Goal: Task Accomplishment & Management: Complete application form

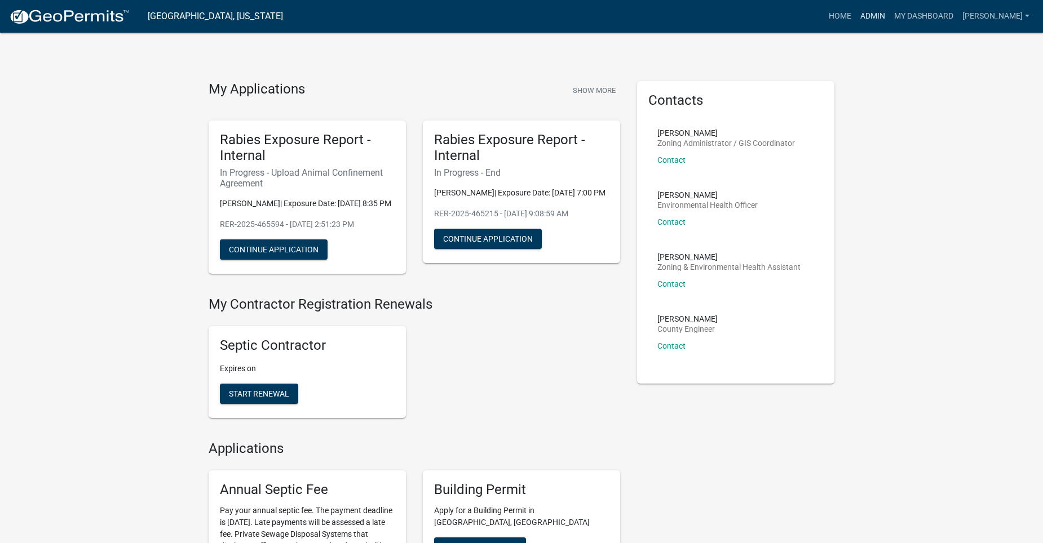
click at [889, 16] on link "Admin" at bounding box center [873, 16] width 34 height 21
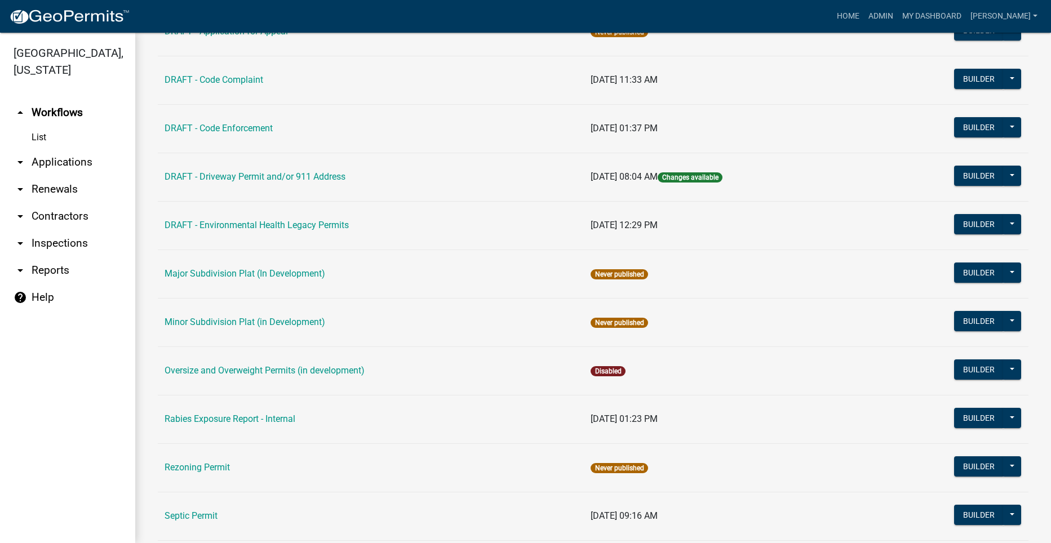
scroll to position [395, 0]
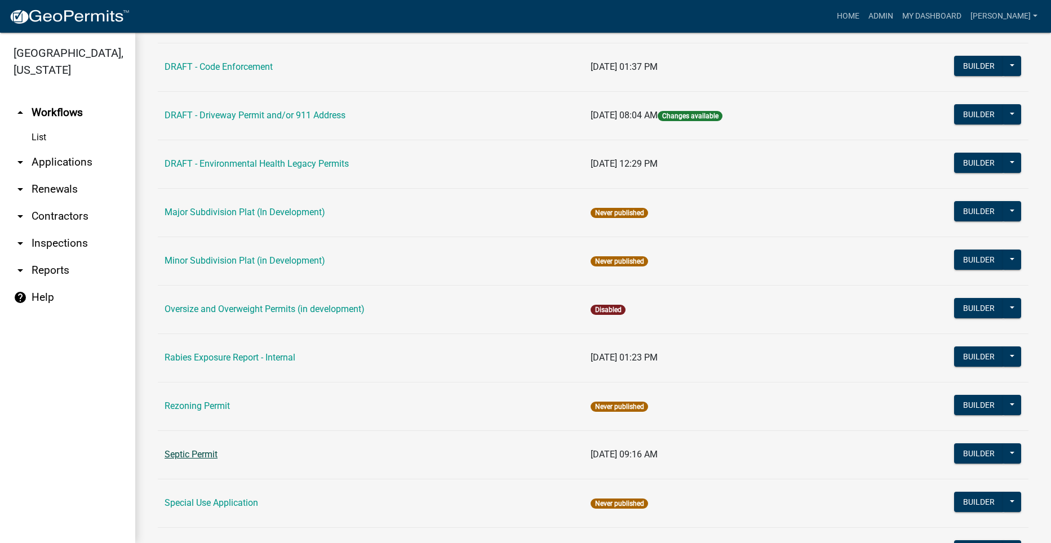
click at [210, 456] on link "Septic Permit" at bounding box center [191, 454] width 53 height 11
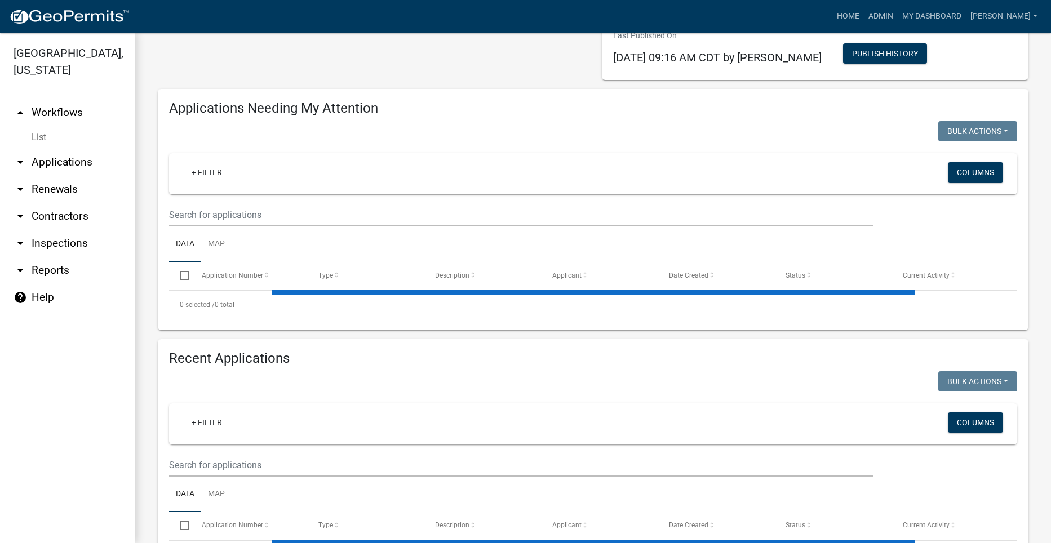
select select "2: 50"
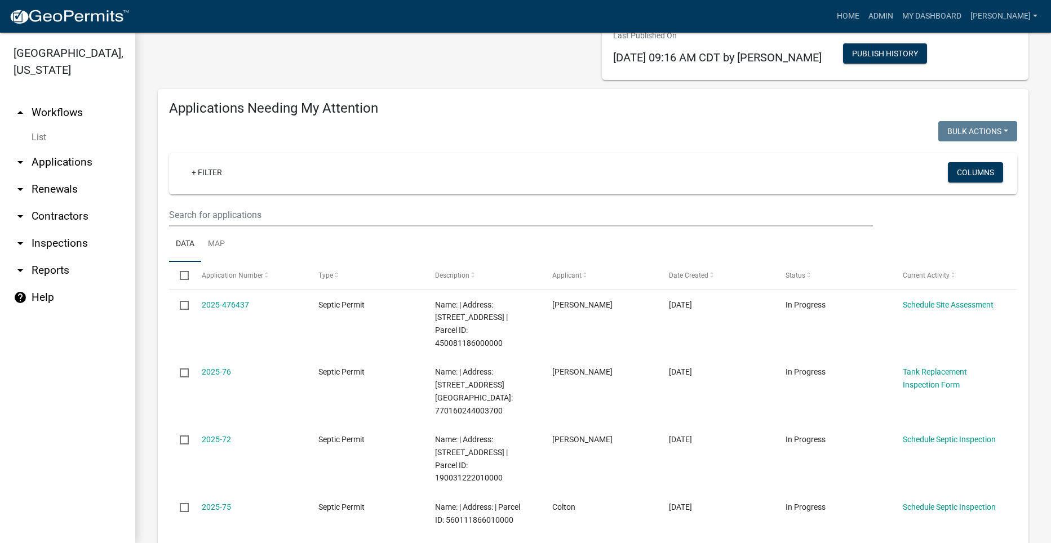
scroll to position [135, 0]
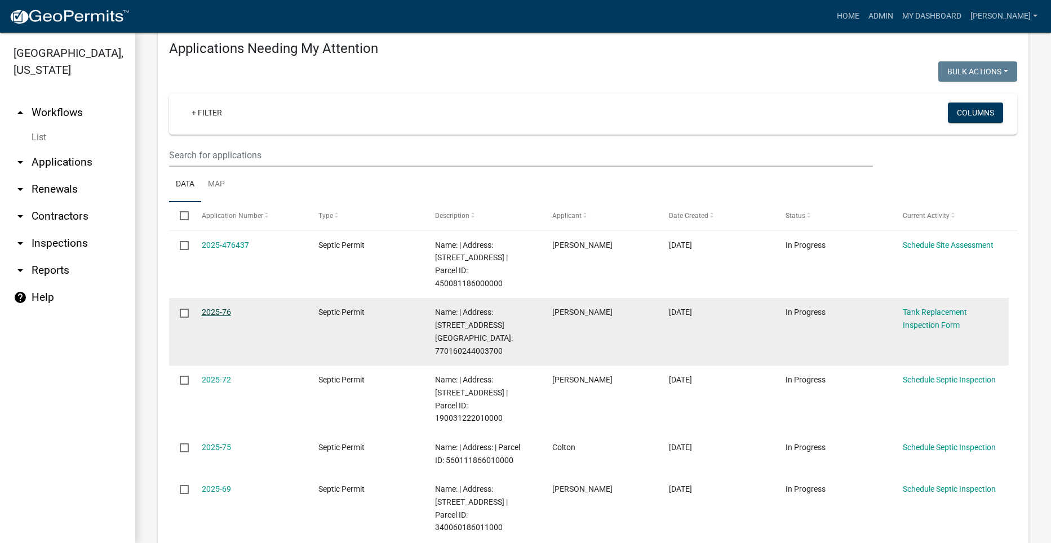
click at [209, 308] on link "2025-76" at bounding box center [216, 312] width 29 height 9
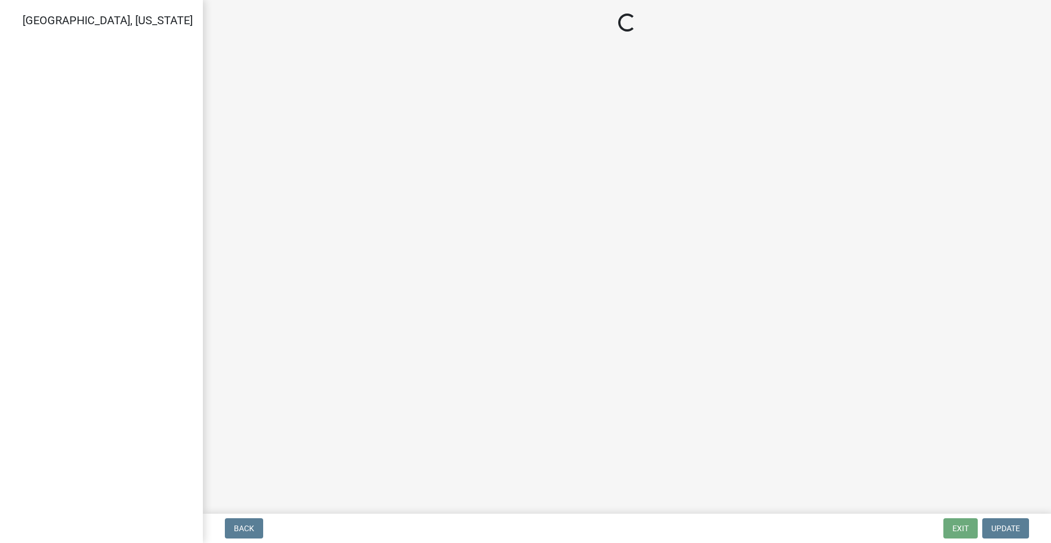
select select "dbe3a1b9-a4b3-48fa-b9c0-fee70399abae"
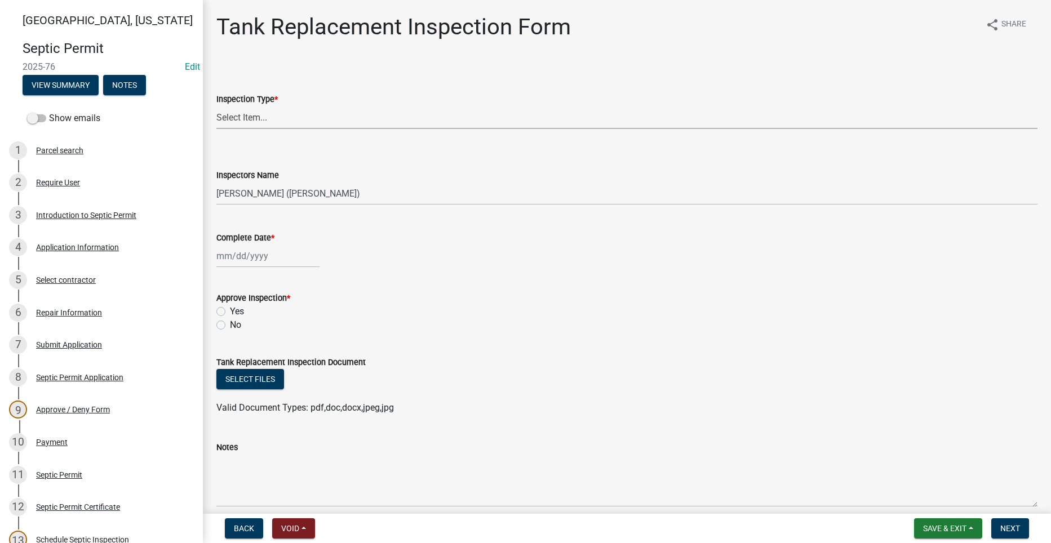
click at [280, 116] on select "Select Item... Tank Replacement" at bounding box center [626, 117] width 821 height 23
click at [216, 106] on select "Select Item... Tank Replacement" at bounding box center [626, 117] width 821 height 23
select select "f82f6d8a-826e-4434-8184-19fa7d3693d9"
click at [239, 256] on div at bounding box center [267, 256] width 103 height 23
select select "9"
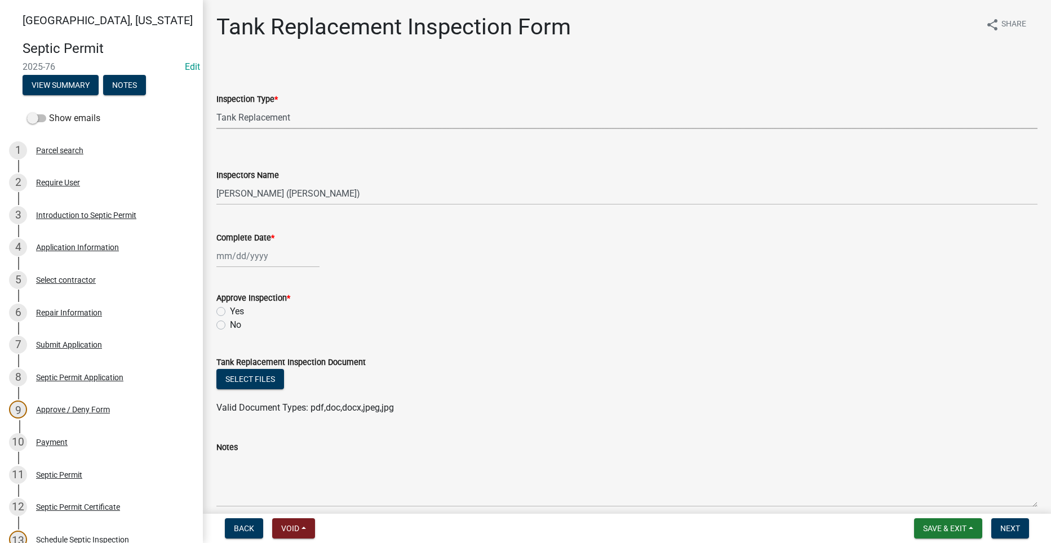
select select "2025"
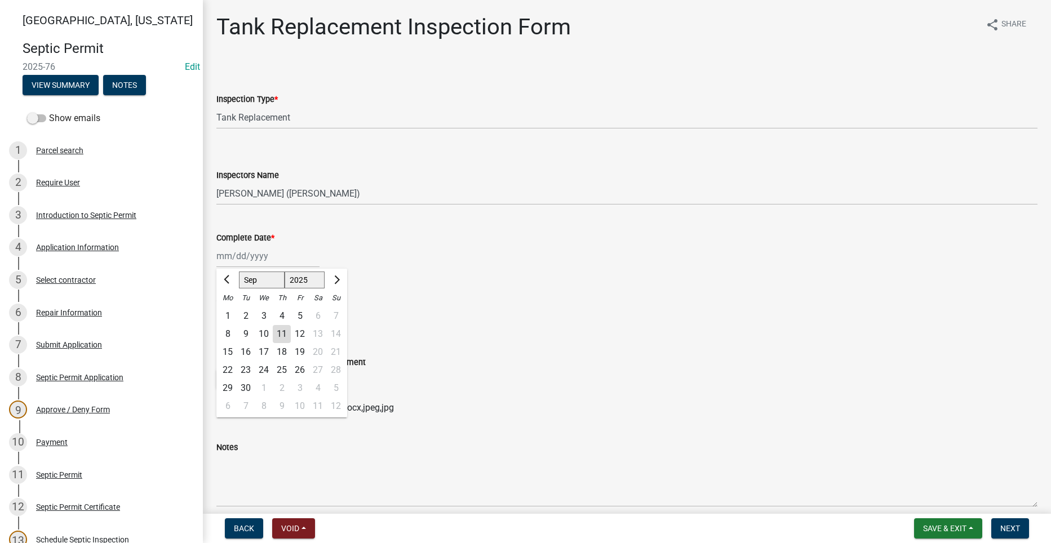
click at [279, 326] on div "11" at bounding box center [282, 334] width 18 height 18
type input "[DATE]"
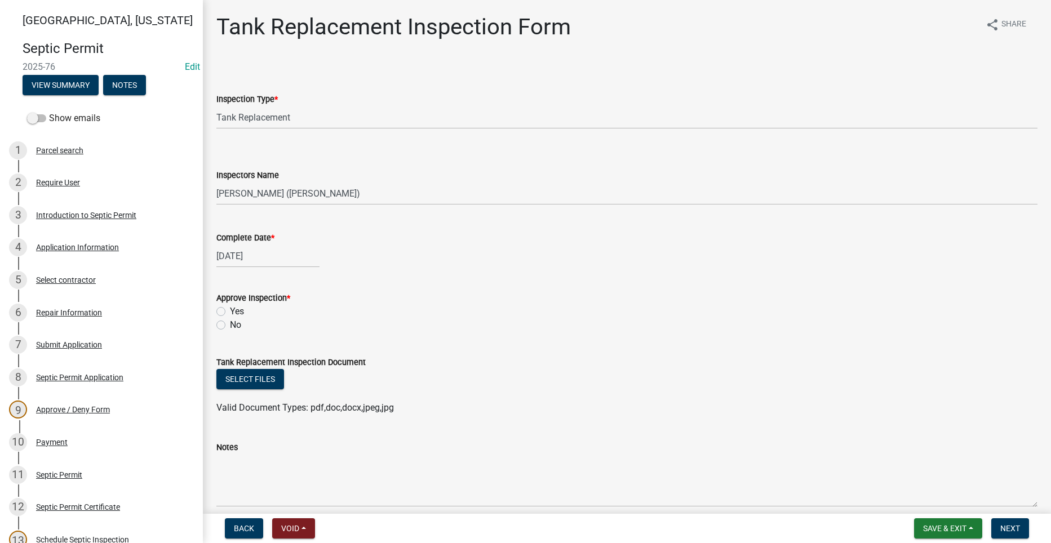
click at [230, 312] on label "Yes" at bounding box center [237, 312] width 14 height 14
click at [230, 312] on input "Yes" at bounding box center [233, 308] width 7 height 7
radio input "true"
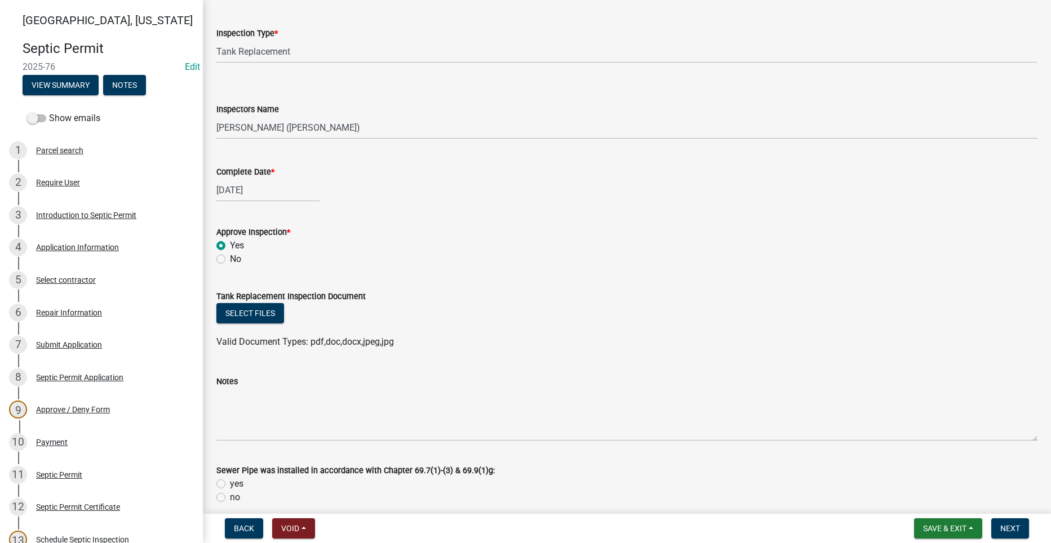
scroll to position [169, 0]
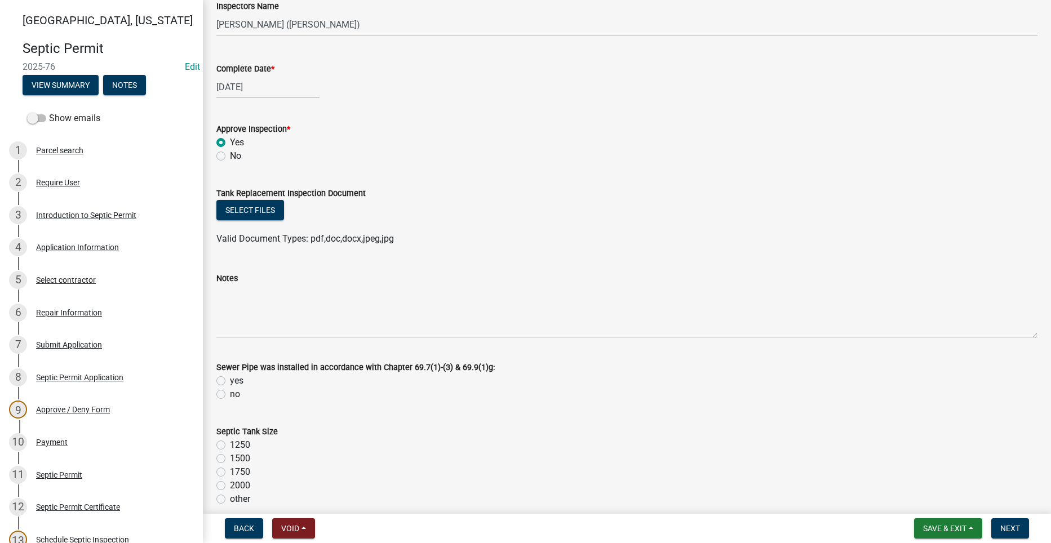
click at [230, 378] on label "yes" at bounding box center [237, 381] width 14 height 14
click at [230, 378] on input "yes" at bounding box center [233, 377] width 7 height 7
radio input "true"
click at [230, 459] on label "1500" at bounding box center [240, 459] width 20 height 14
click at [230, 459] on input "1500" at bounding box center [233, 455] width 7 height 7
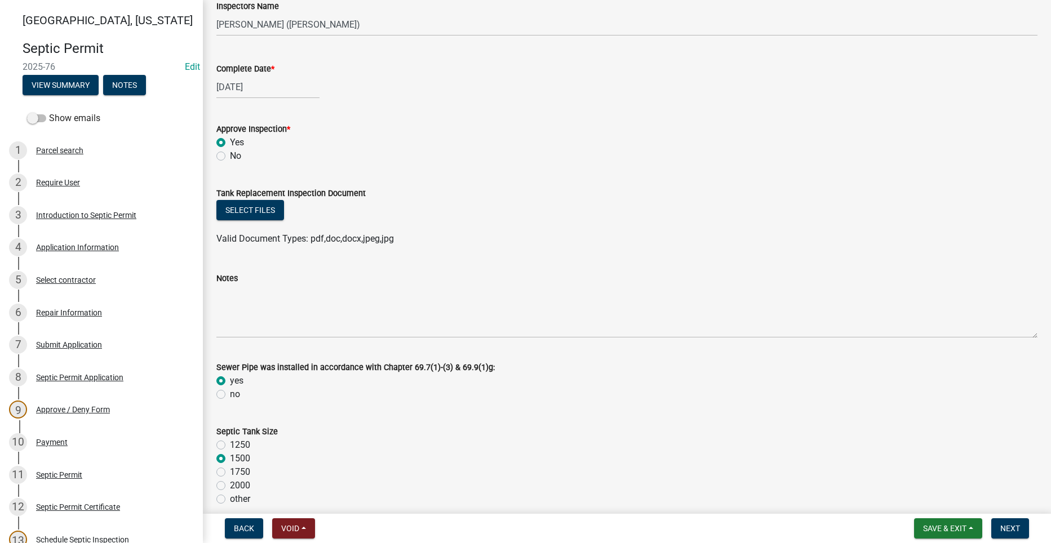
radio input "true"
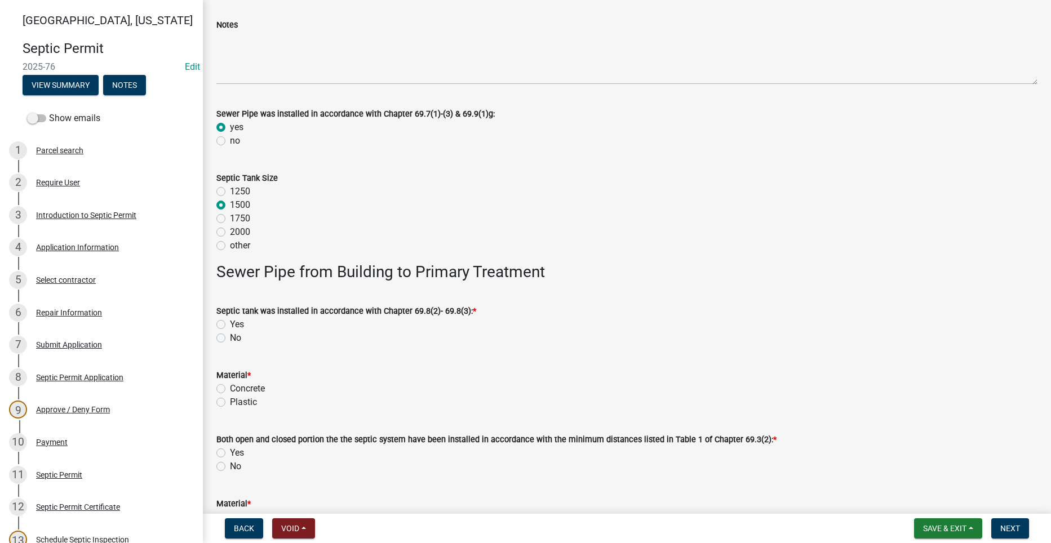
scroll to position [435, 0]
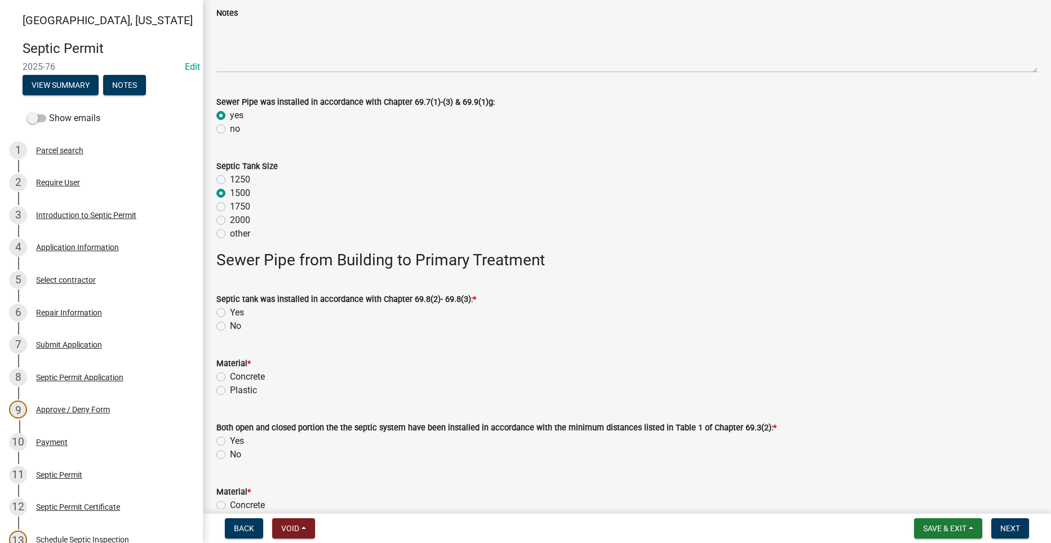
click at [230, 309] on label "Yes" at bounding box center [237, 313] width 14 height 14
click at [230, 309] on input "Yes" at bounding box center [233, 309] width 7 height 7
radio input "true"
click at [230, 377] on label "Concrete" at bounding box center [247, 377] width 35 height 14
click at [230, 377] on input "Concrete" at bounding box center [233, 373] width 7 height 7
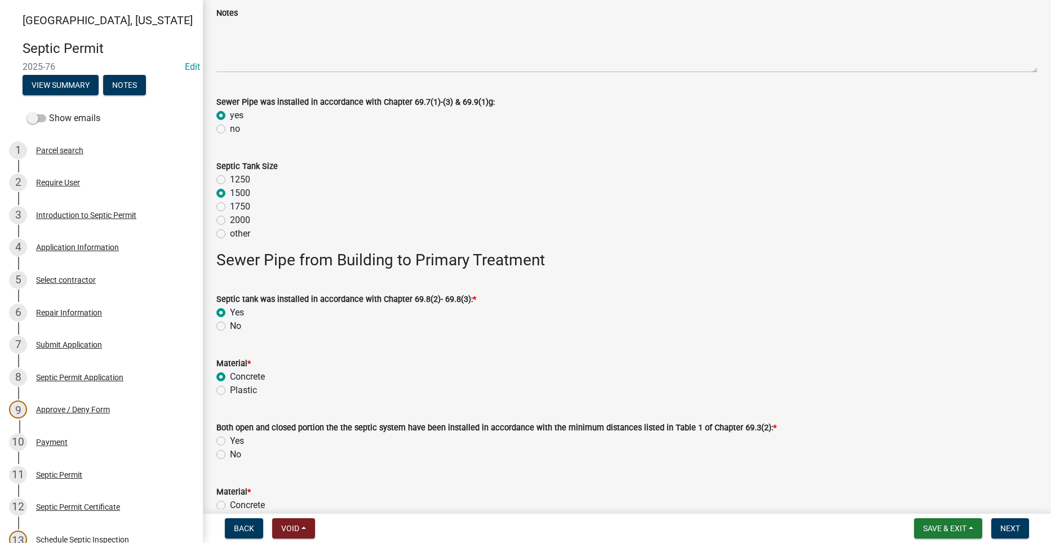
radio input "true"
click at [230, 443] on label "Yes" at bounding box center [237, 442] width 14 height 14
click at [230, 442] on input "Yes" at bounding box center [233, 438] width 7 height 7
radio input "true"
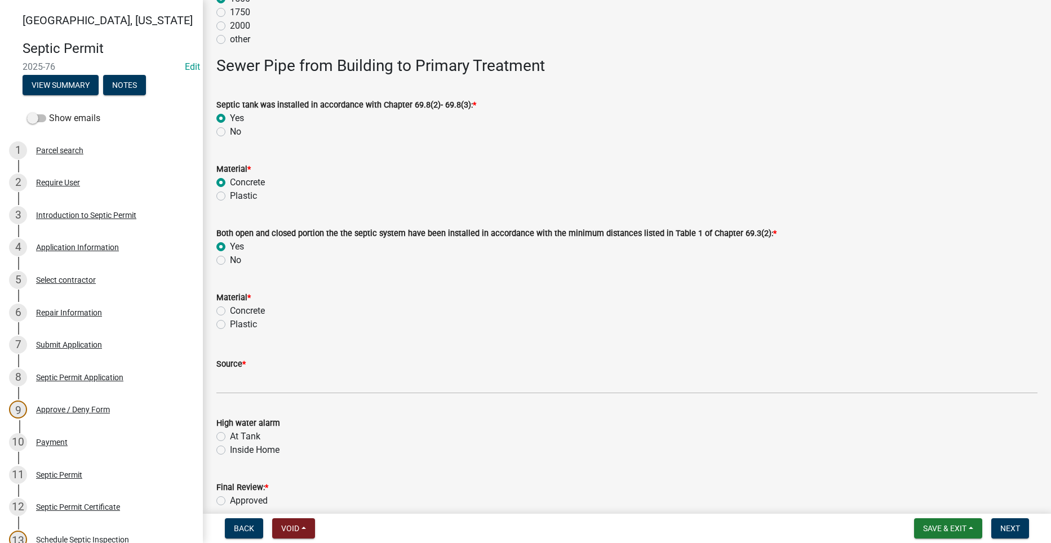
scroll to position [660, 0]
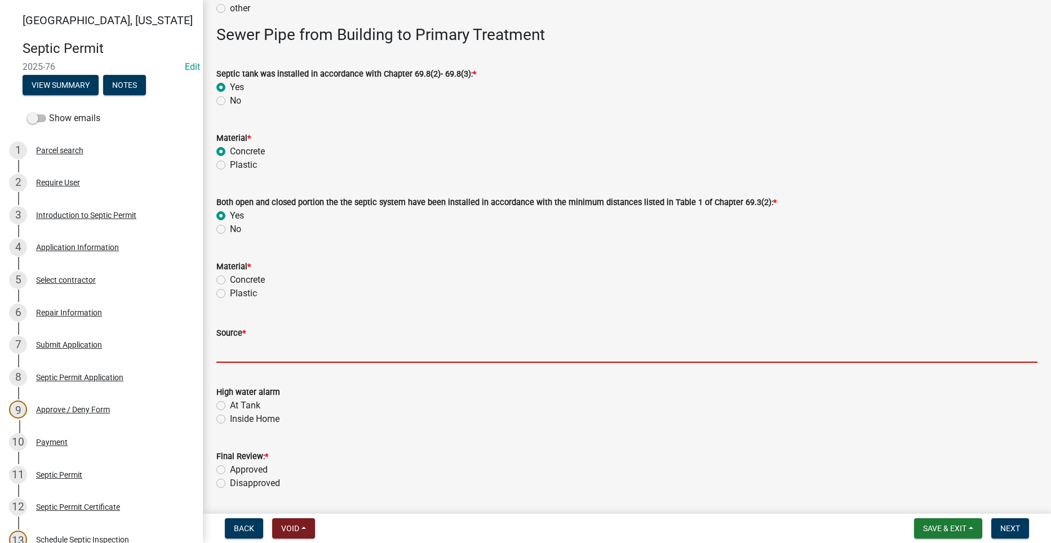
click at [257, 354] on input "Source *" at bounding box center [626, 351] width 821 height 23
type input "Indianola Precast Concrete"
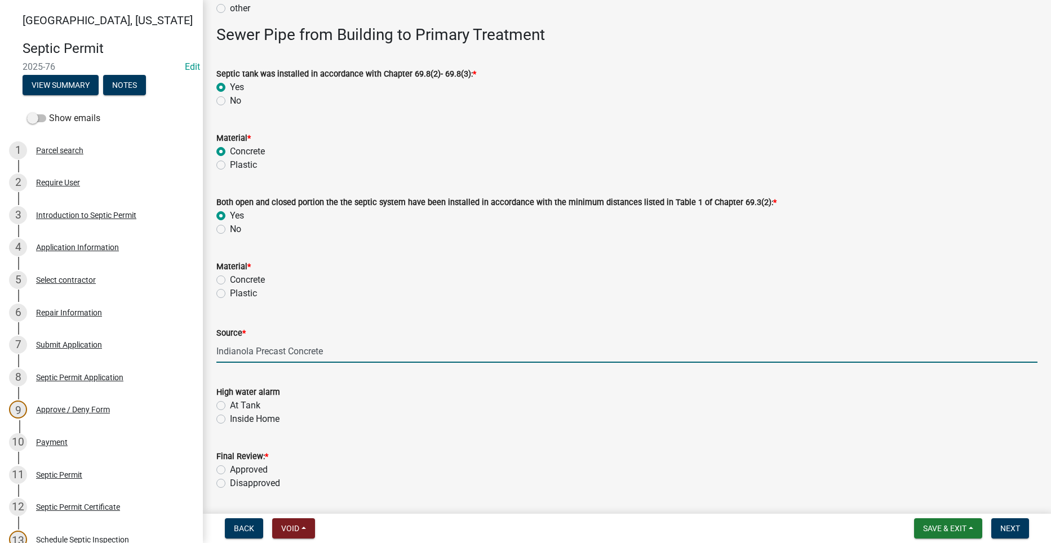
click at [230, 467] on label "Approved" at bounding box center [249, 470] width 38 height 14
click at [230, 467] on input "Approved" at bounding box center [233, 466] width 7 height 7
radio input "true"
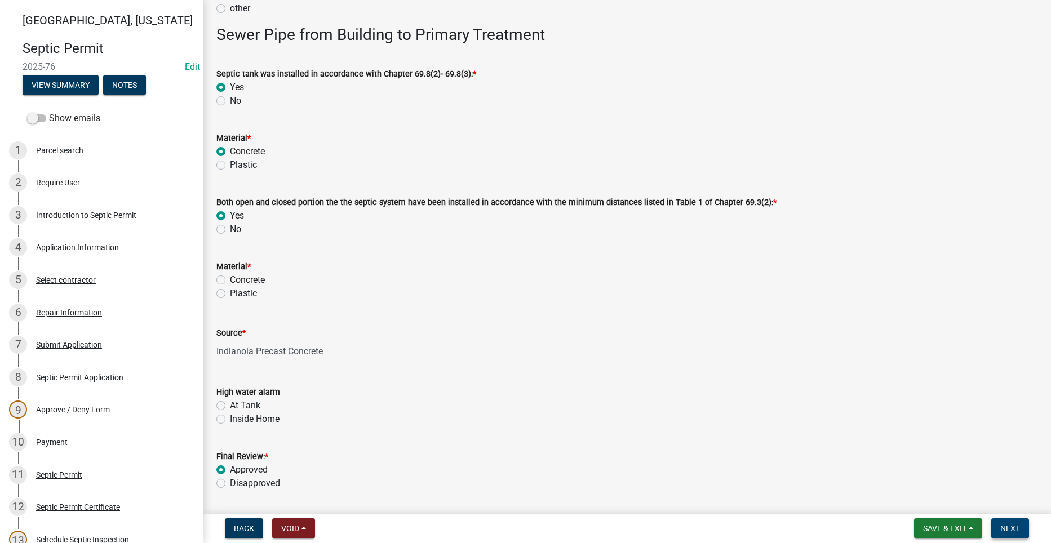
click at [1020, 528] on span "Next" at bounding box center [1010, 528] width 20 height 9
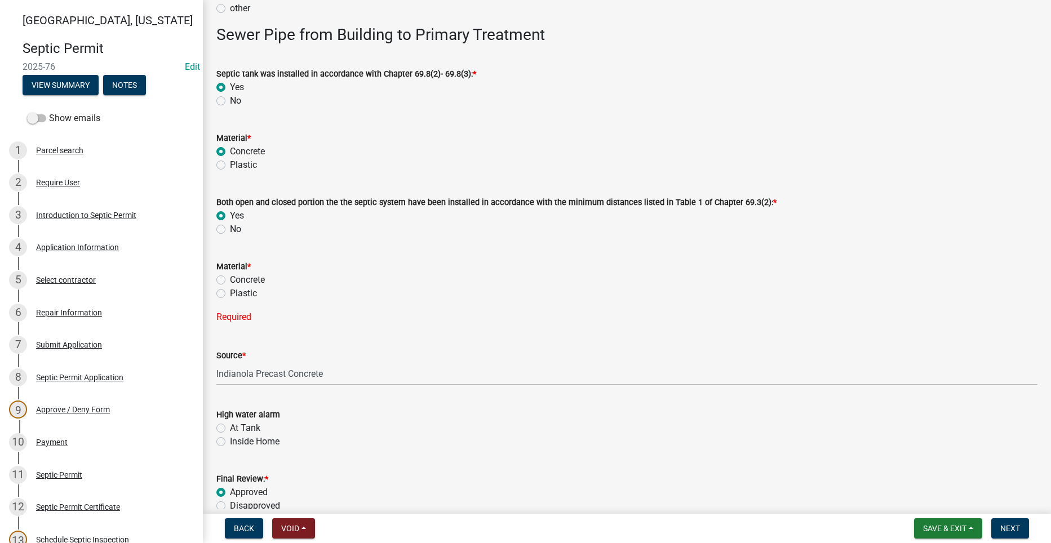
click at [230, 278] on label "Concrete" at bounding box center [247, 280] width 35 height 14
click at [230, 278] on input "Concrete" at bounding box center [233, 276] width 7 height 7
radio input "true"
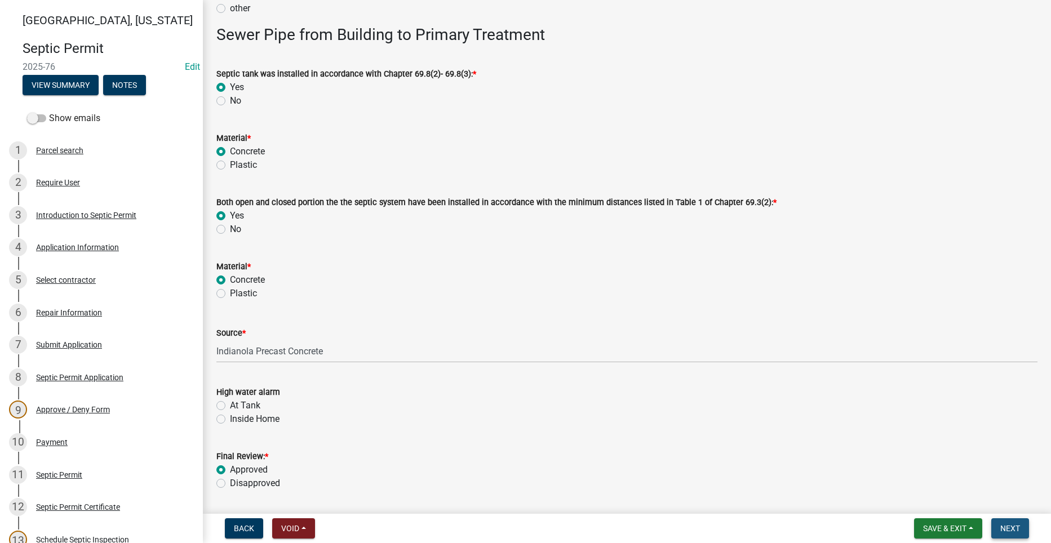
click at [1003, 525] on span "Next" at bounding box center [1010, 528] width 20 height 9
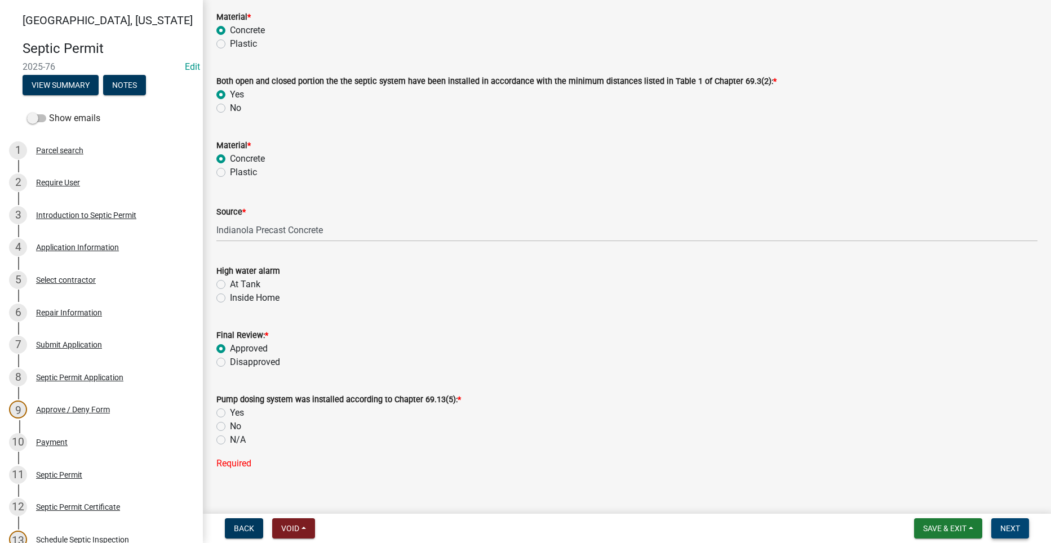
scroll to position [789, 0]
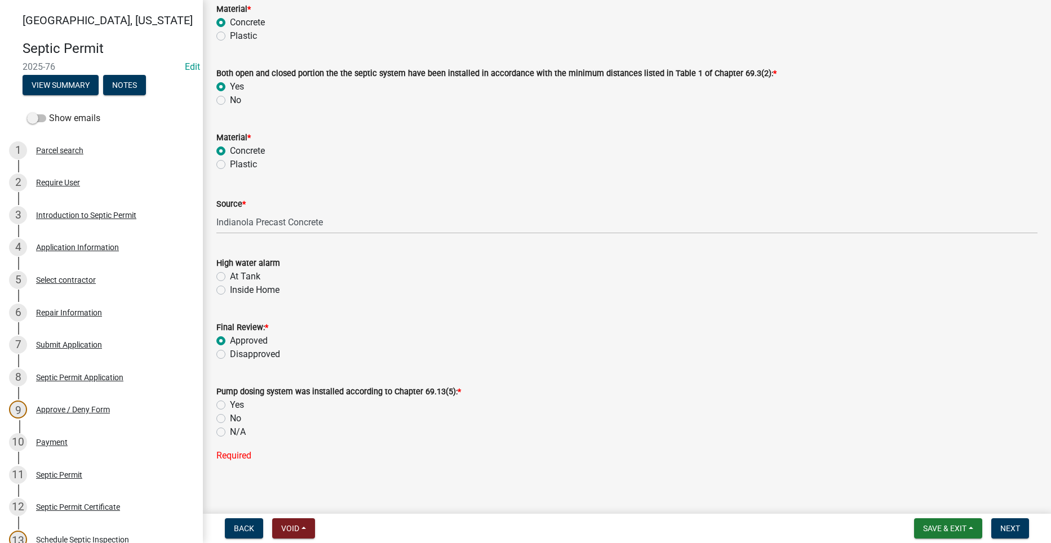
click at [230, 435] on label "N/A" at bounding box center [238, 433] width 16 height 14
click at [230, 433] on input "N/A" at bounding box center [233, 429] width 7 height 7
radio input "true"
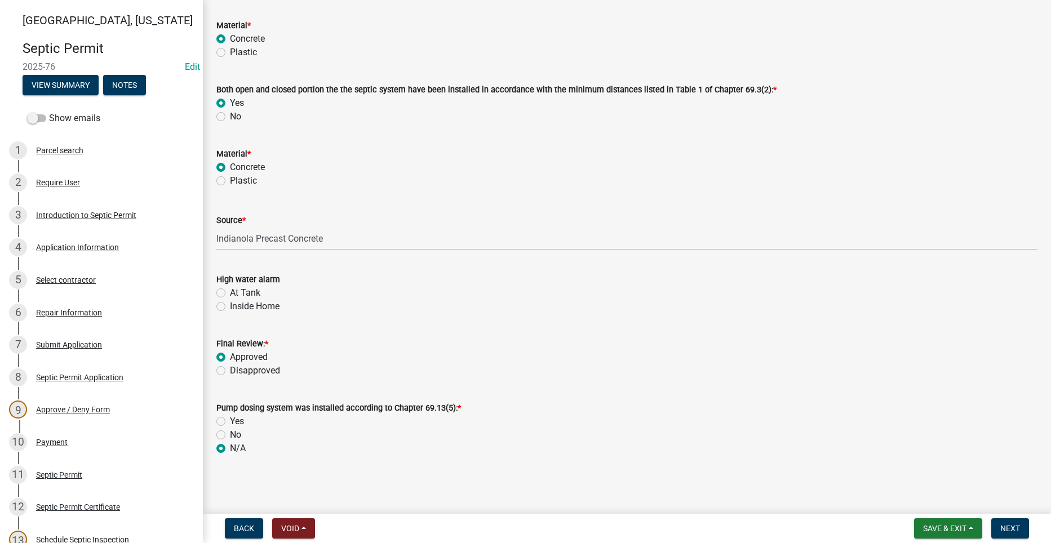
scroll to position [773, 0]
click at [1012, 524] on span "Next" at bounding box center [1010, 528] width 20 height 9
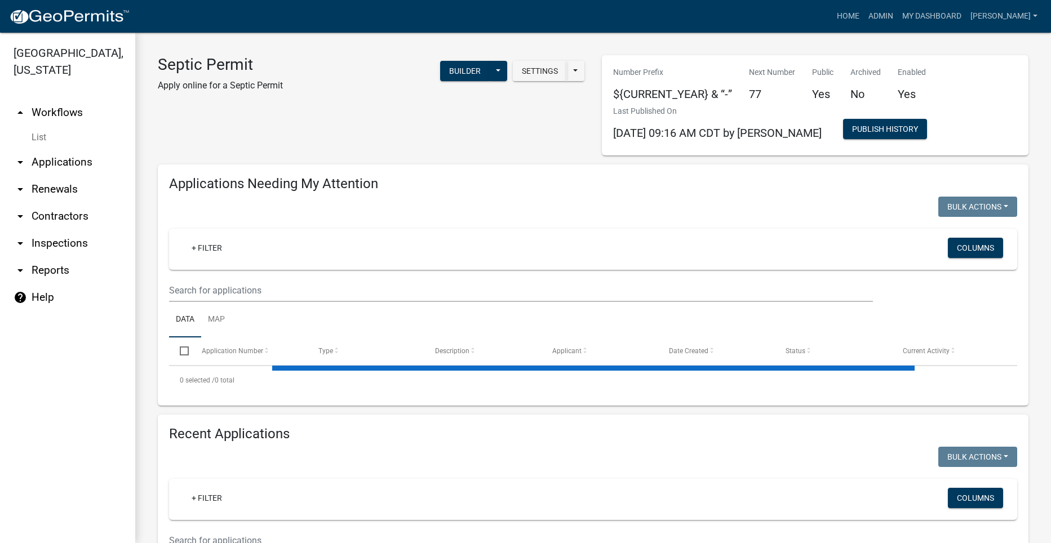
select select "2: 50"
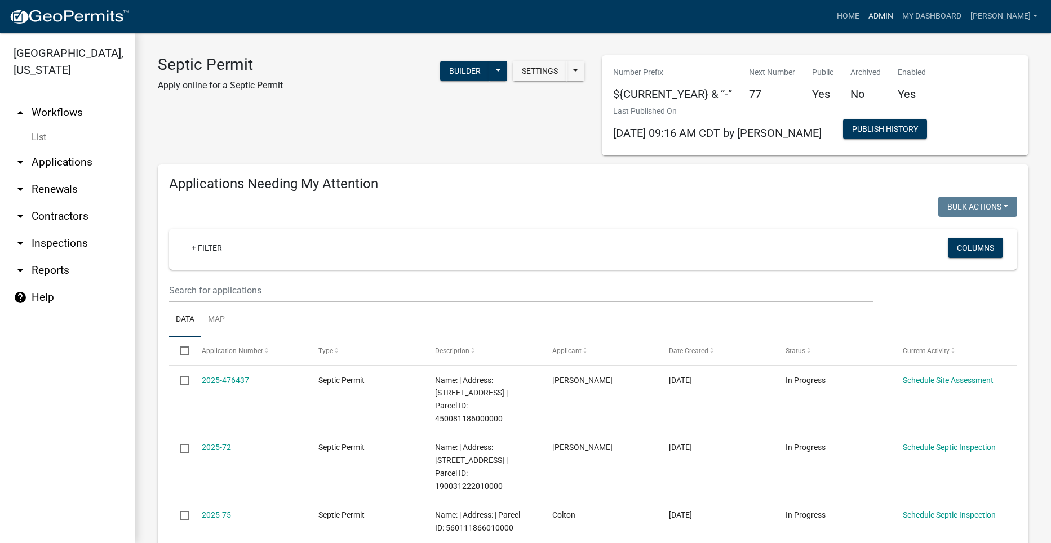
click at [898, 15] on link "Admin" at bounding box center [881, 16] width 34 height 21
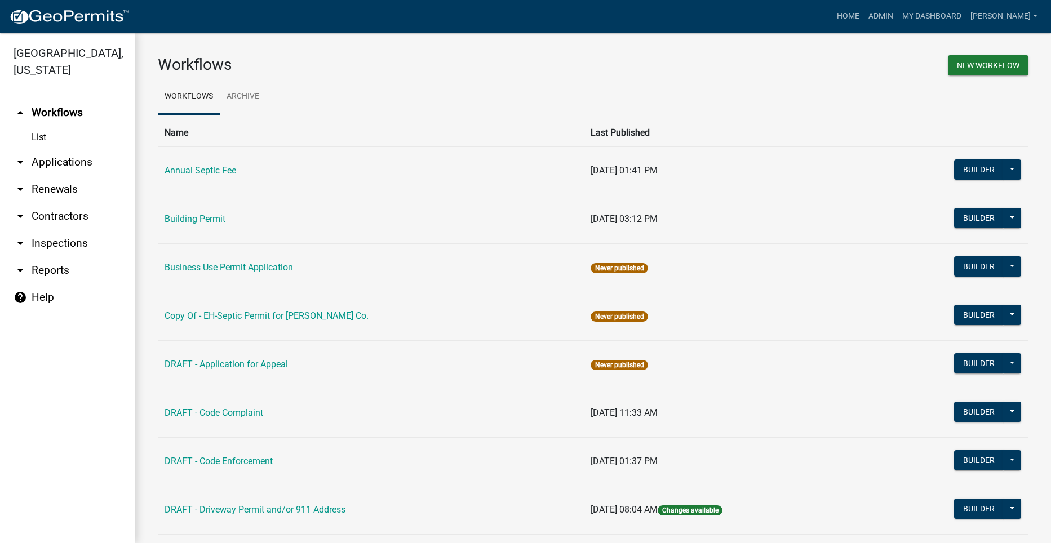
click at [61, 149] on link "arrow_drop_down Applications" at bounding box center [67, 162] width 135 height 27
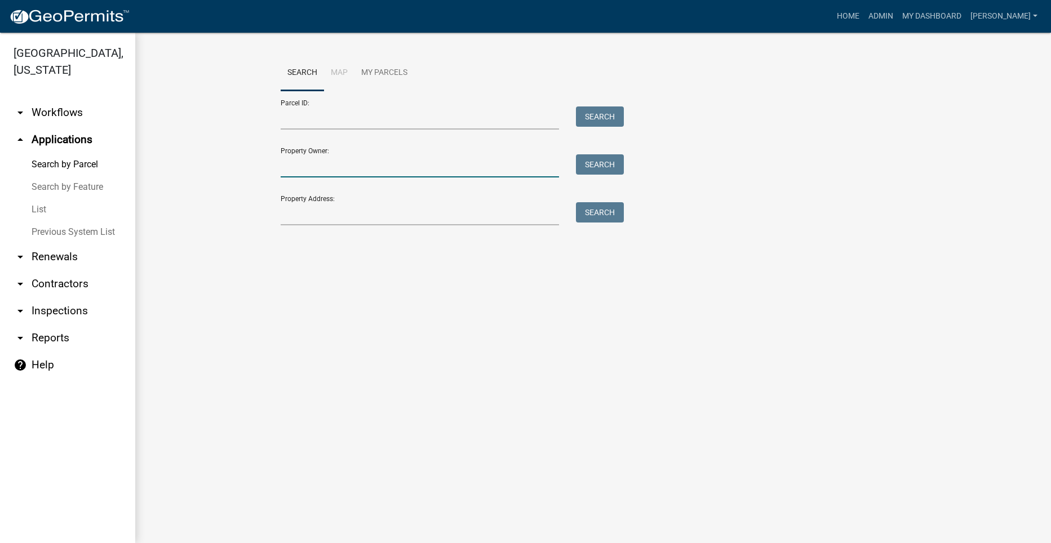
click at [324, 169] on input "Property Owner:" at bounding box center [420, 165] width 279 height 23
type input "W"
click at [325, 217] on input "Property Address:" at bounding box center [420, 213] width 279 height 23
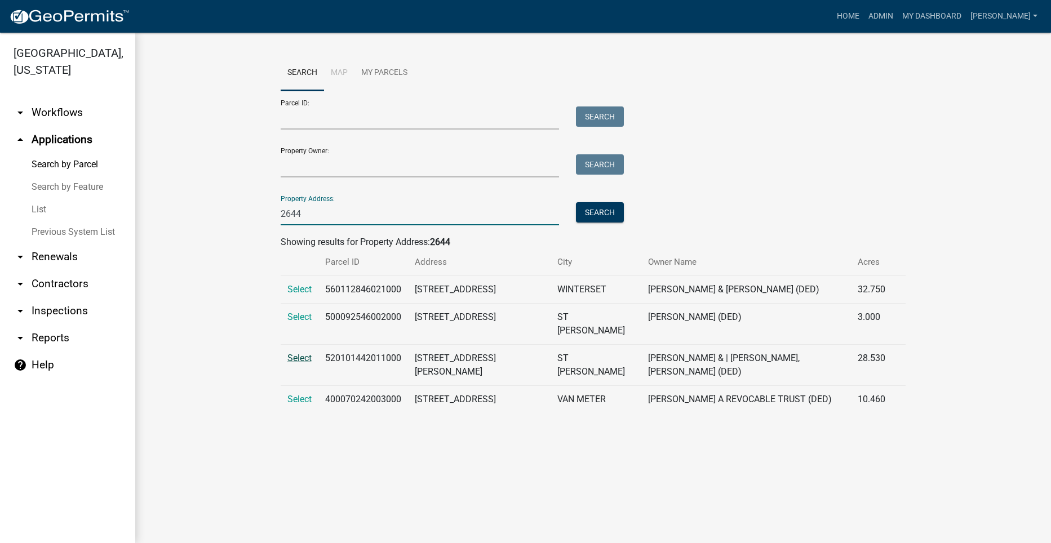
type input "2644"
click at [292, 353] on span "Select" at bounding box center [299, 358] width 24 height 11
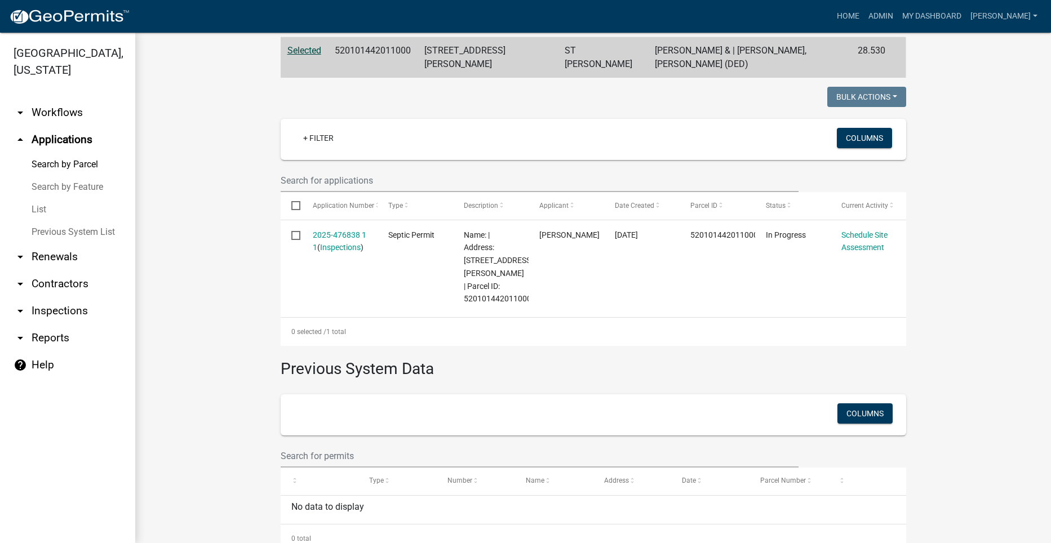
scroll to position [245, 0]
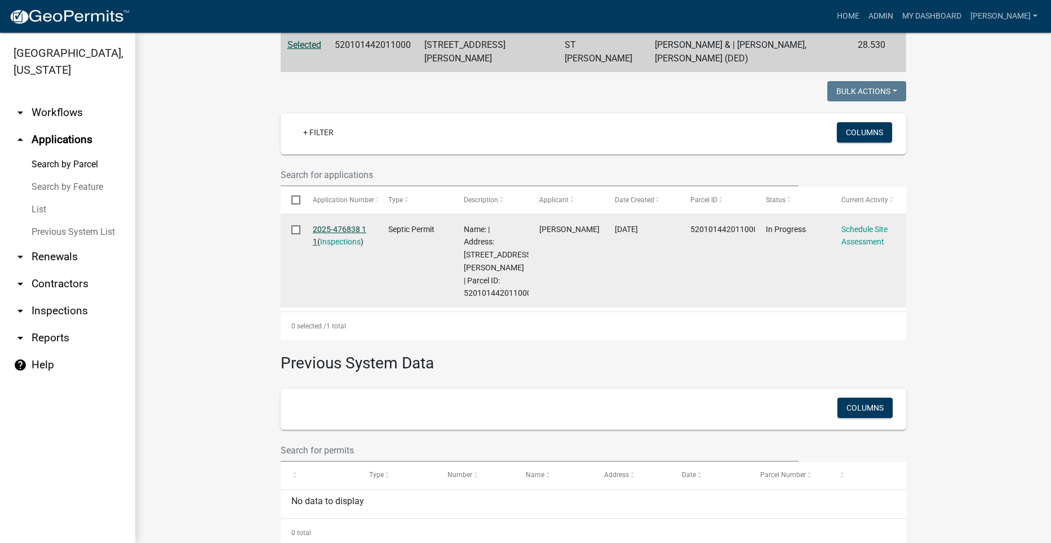
click at [343, 225] on link "2025-476838 1 1" at bounding box center [340, 236] width 54 height 22
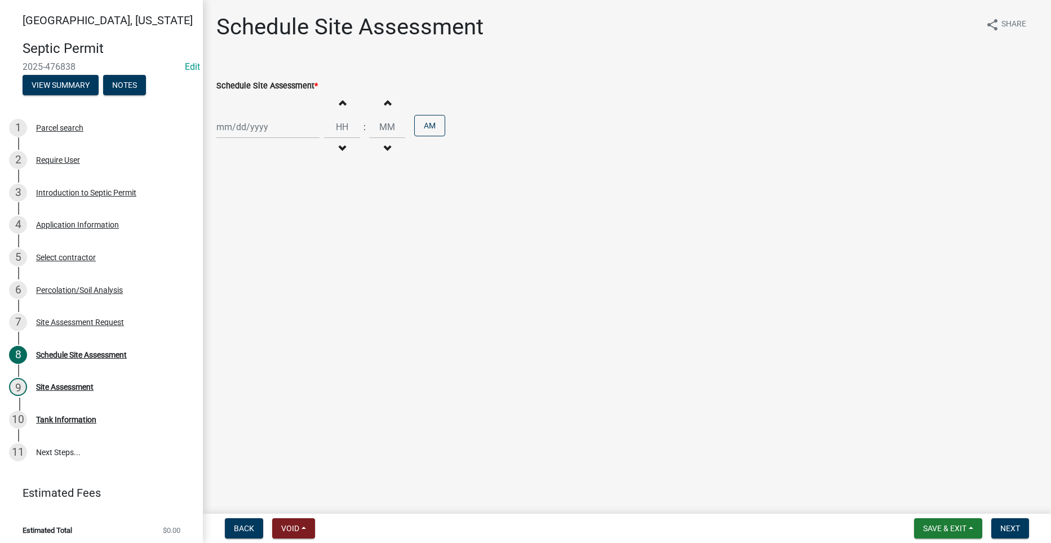
click at [246, 126] on div at bounding box center [267, 127] width 103 height 23
select select "9"
select select "2025"
click at [300, 201] on div "12" at bounding box center [300, 205] width 18 height 18
type input "[DATE]"
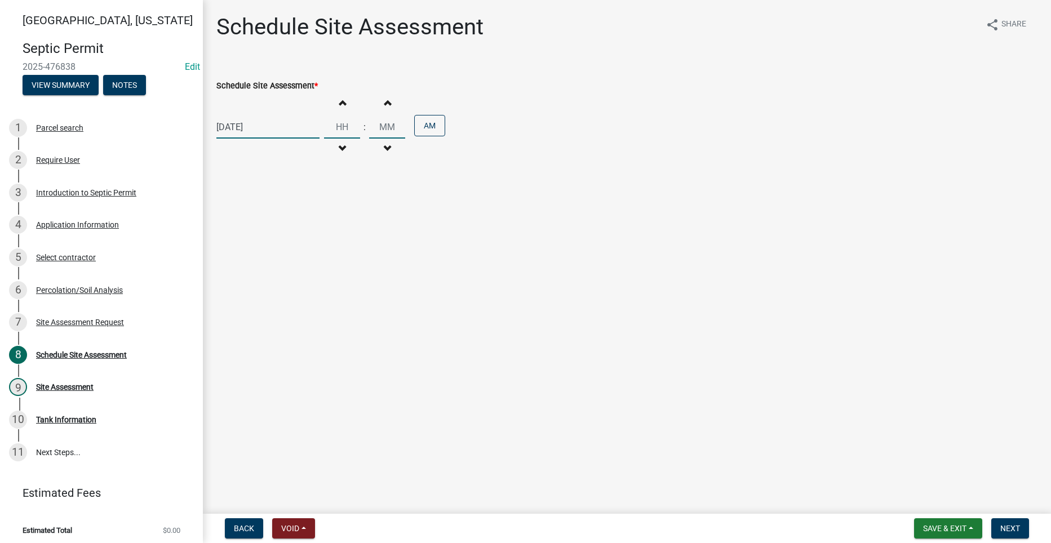
click at [339, 132] on input "Hours" at bounding box center [342, 127] width 36 height 23
type input "10"
click at [380, 130] on input "Minutes" at bounding box center [387, 127] width 36 height 23
type input "00"
click at [1013, 524] on span "Next" at bounding box center [1010, 528] width 20 height 9
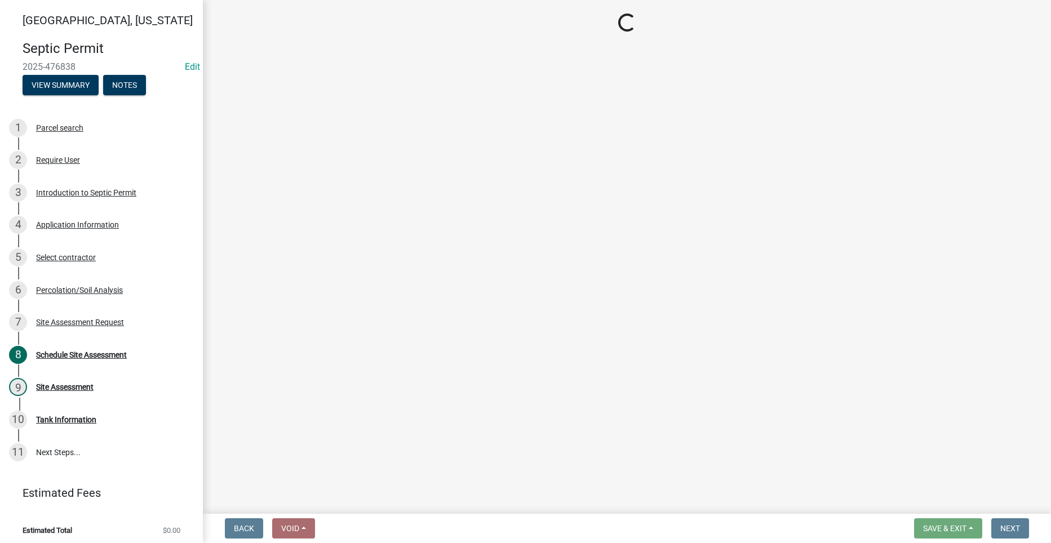
select select "dbe3a1b9-a4b3-48fa-b9c0-fee70399abae"
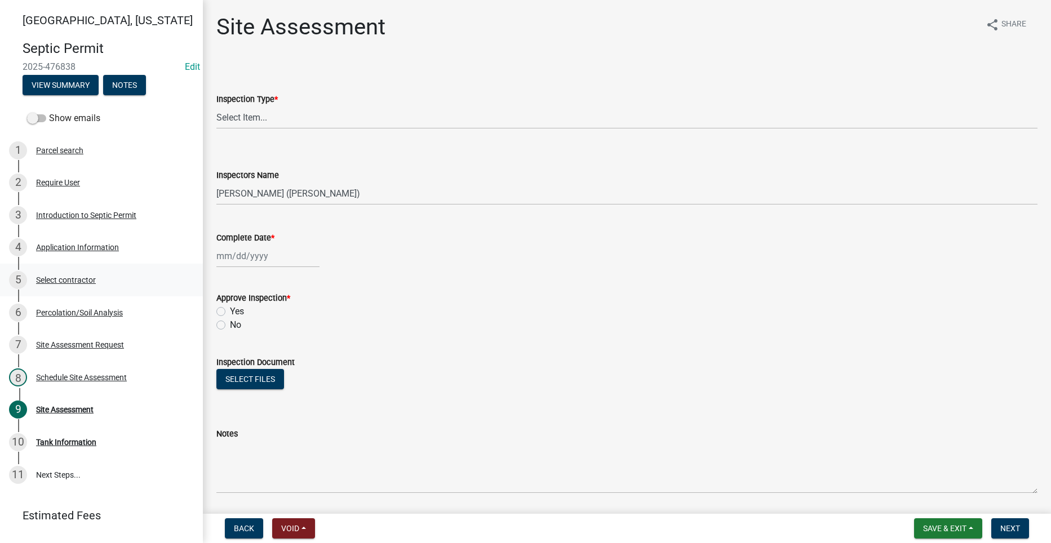
click at [57, 286] on div "5 Select contractor" at bounding box center [97, 280] width 176 height 18
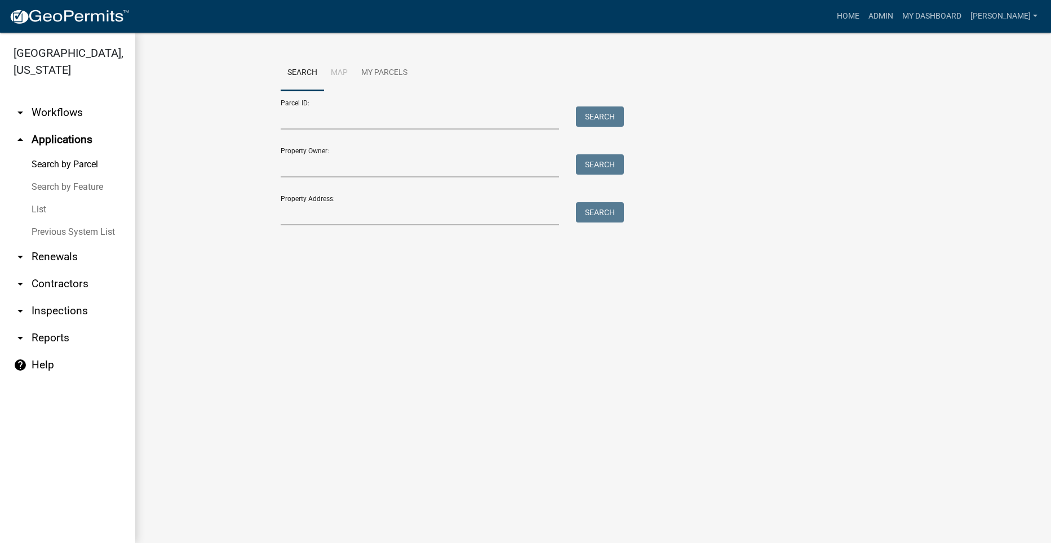
click at [73, 126] on link "arrow_drop_up Applications" at bounding box center [67, 139] width 135 height 27
click at [324, 211] on input "Property Address:" at bounding box center [420, 213] width 279 height 23
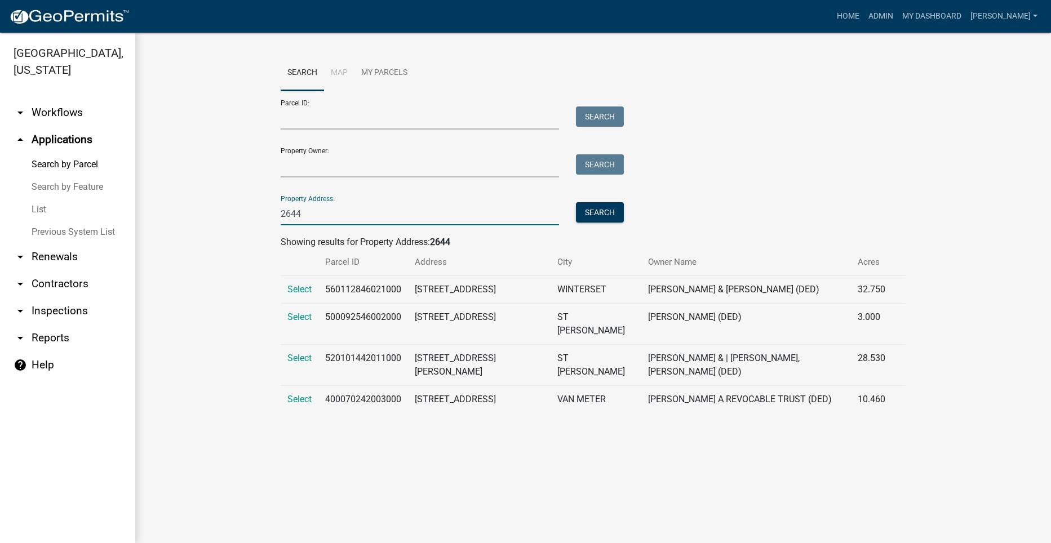
type input "2644"
click at [23, 106] on icon "arrow_drop_down" at bounding box center [21, 113] width 14 height 14
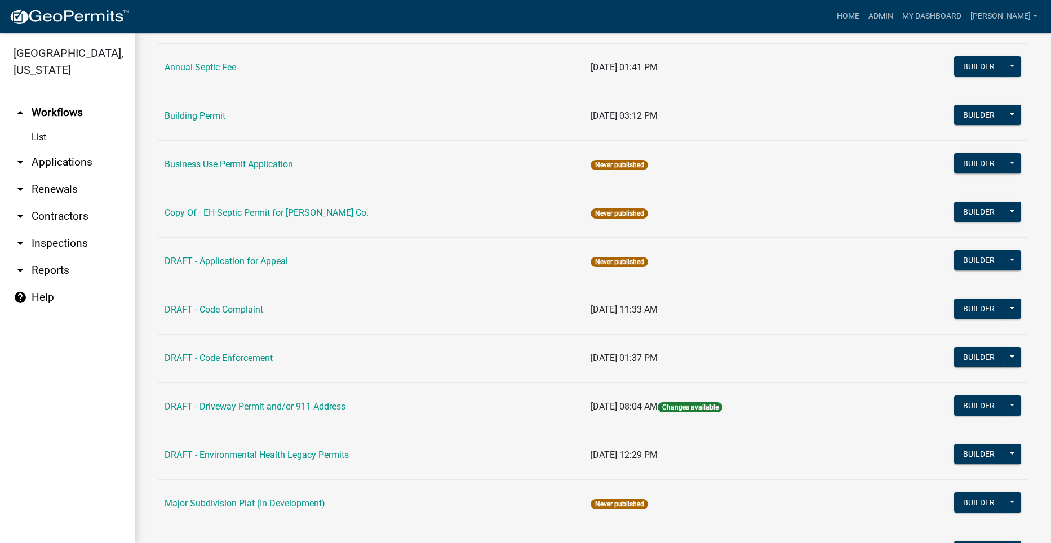
scroll to position [338, 0]
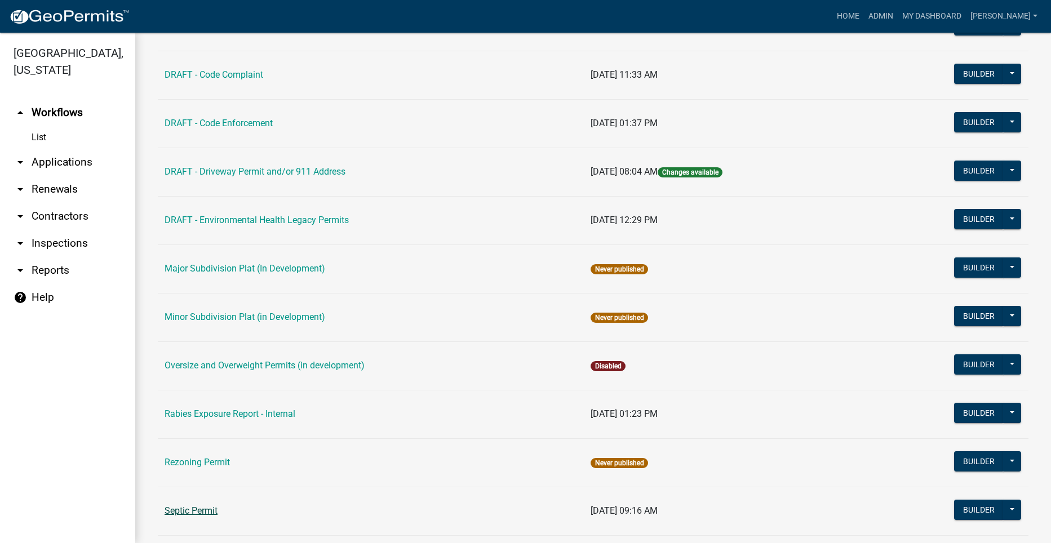
click at [200, 510] on link "Septic Permit" at bounding box center [191, 511] width 53 height 11
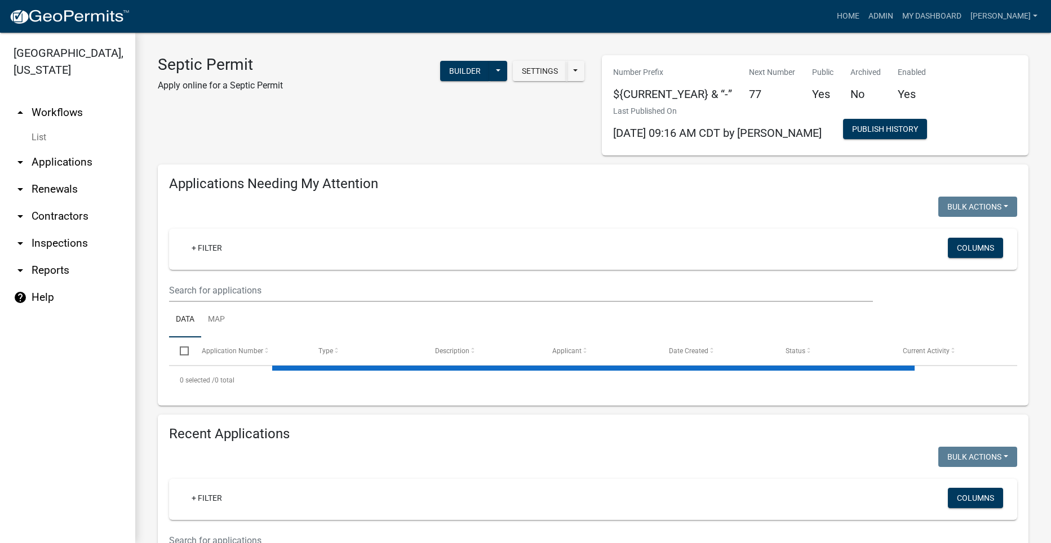
select select "2: 50"
